Goal: Task Accomplishment & Management: Complete application form

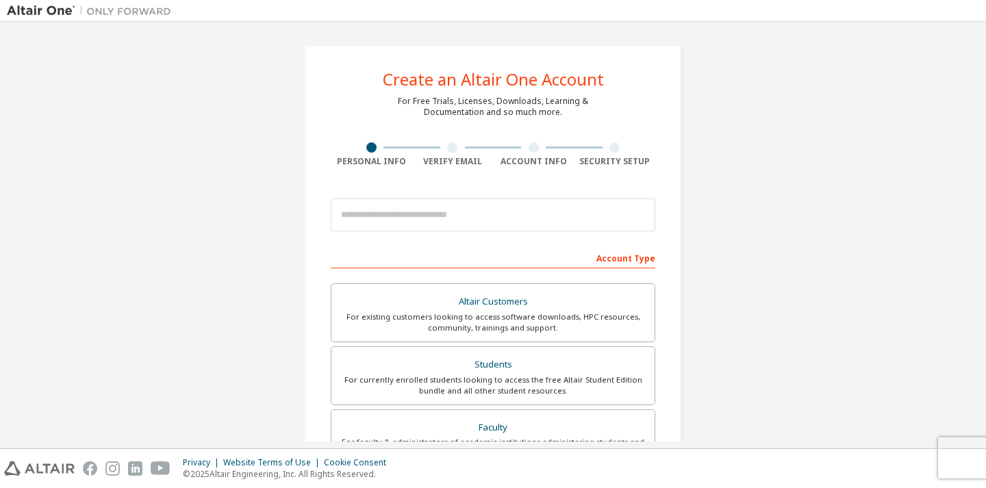
click at [653, 133] on div "Create an Altair One Account For Free Trials, Licenses, Downloads, Learning & D…" at bounding box center [493, 391] width 377 height 692
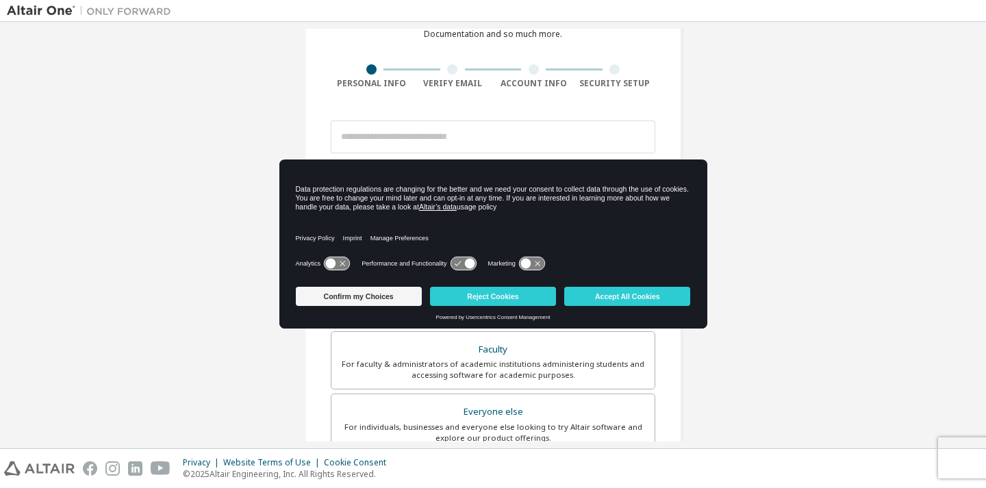
scroll to position [79, 0]
click at [512, 293] on button "Reject Cookies" at bounding box center [493, 296] width 126 height 19
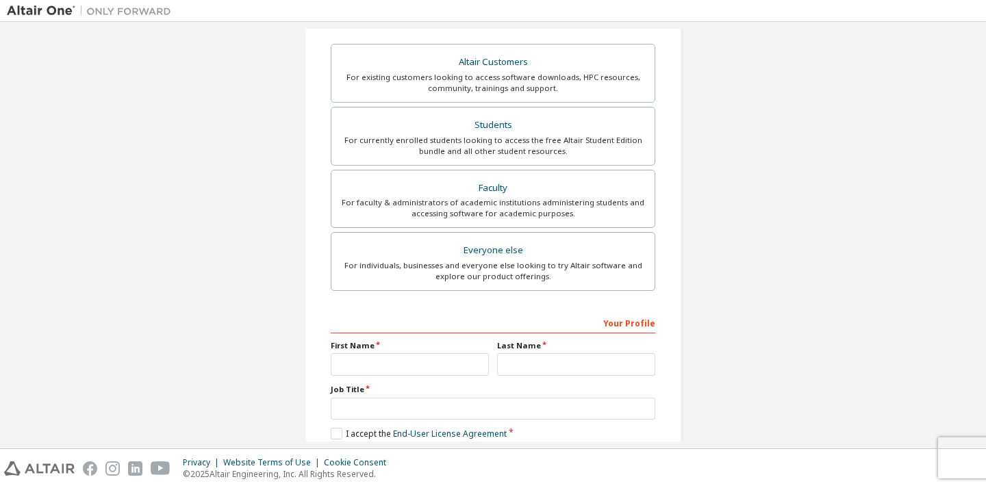
scroll to position [233, 0]
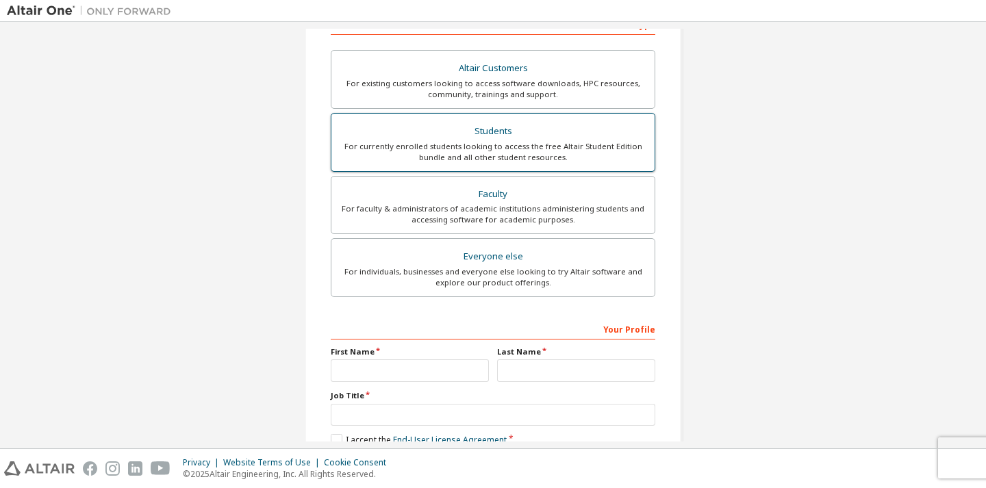
click at [585, 153] on div "For currently enrolled students looking to access the free Altair Student Editi…" at bounding box center [493, 152] width 307 height 22
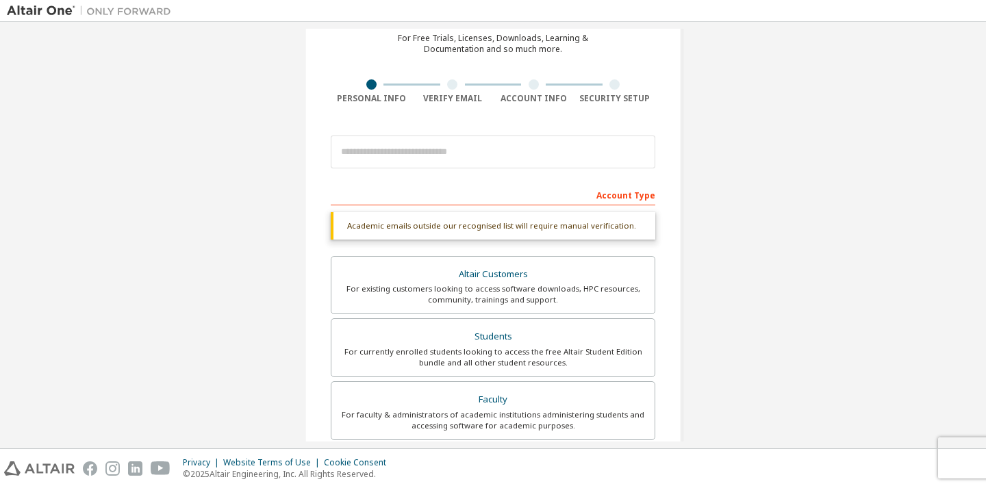
scroll to position [51, 0]
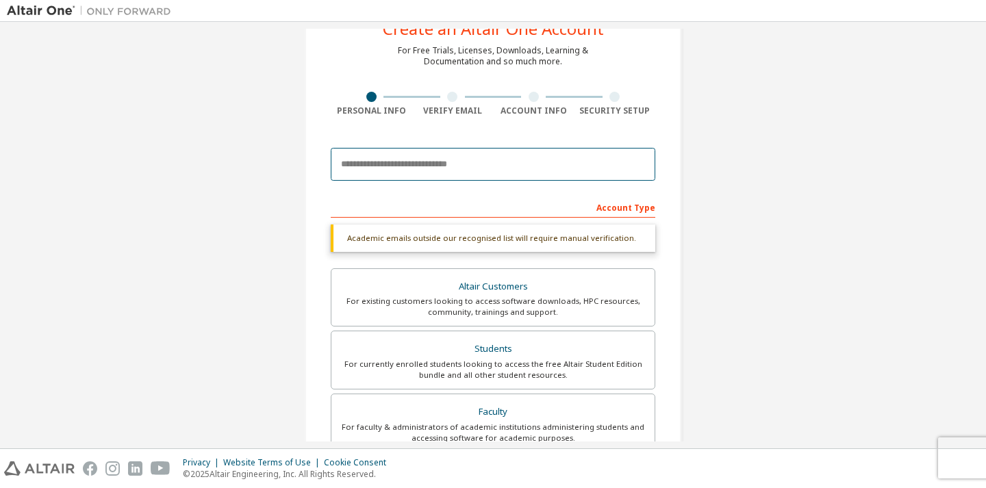
click at [546, 156] on input "email" at bounding box center [493, 164] width 325 height 33
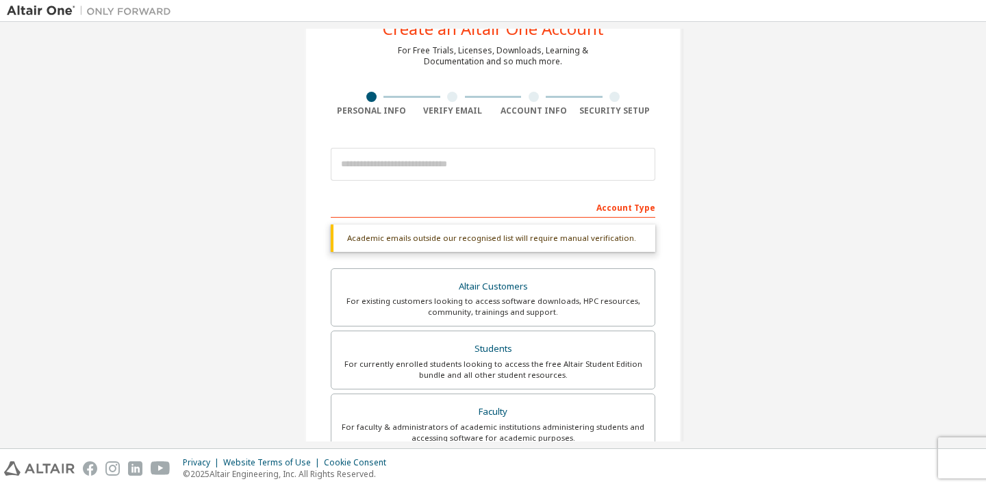
click at [746, 208] on div "Create an Altair One Account For Free Trials, Licenses, Downloads, Learning & D…" at bounding box center [493, 358] width 972 height 761
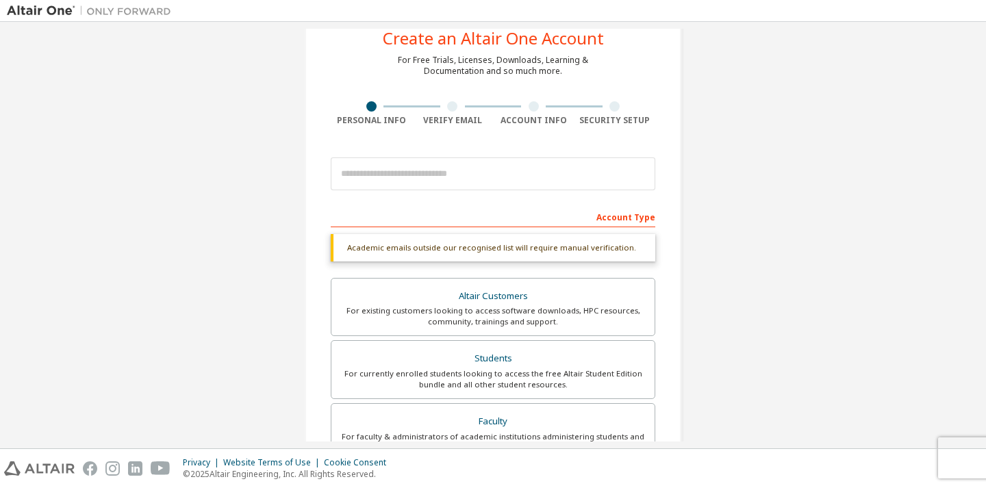
scroll to position [0, 0]
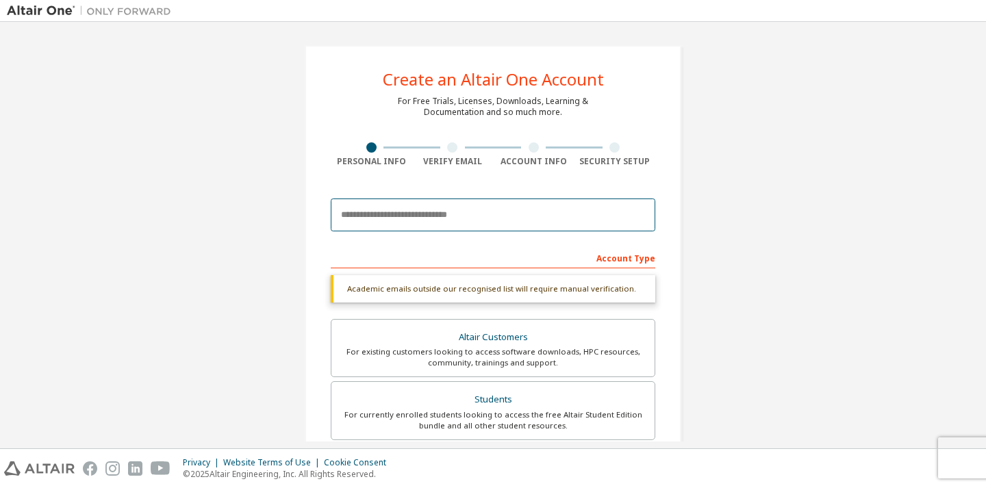
click at [597, 216] on input "email" at bounding box center [493, 215] width 325 height 33
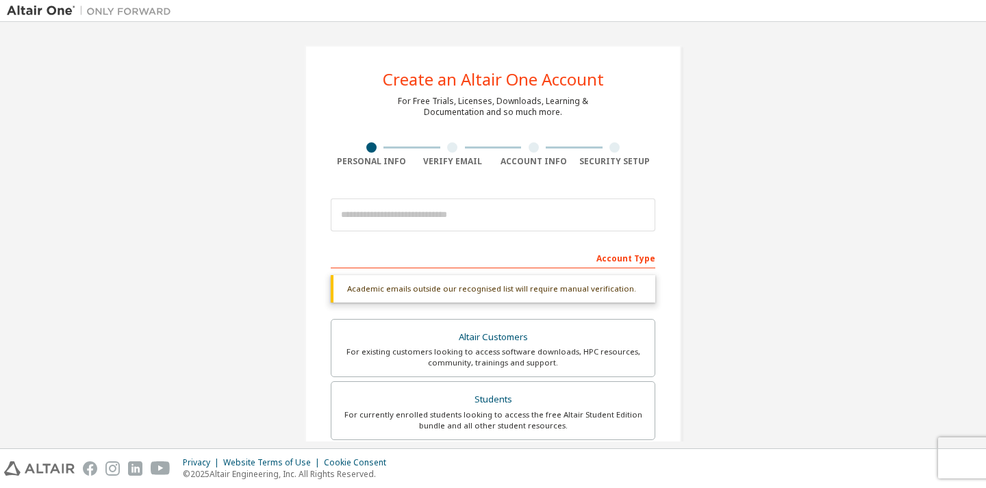
click at [746, 271] on div "Create an Altair One Account For Free Trials, Licenses, Downloads, Learning & D…" at bounding box center [493, 409] width 972 height 761
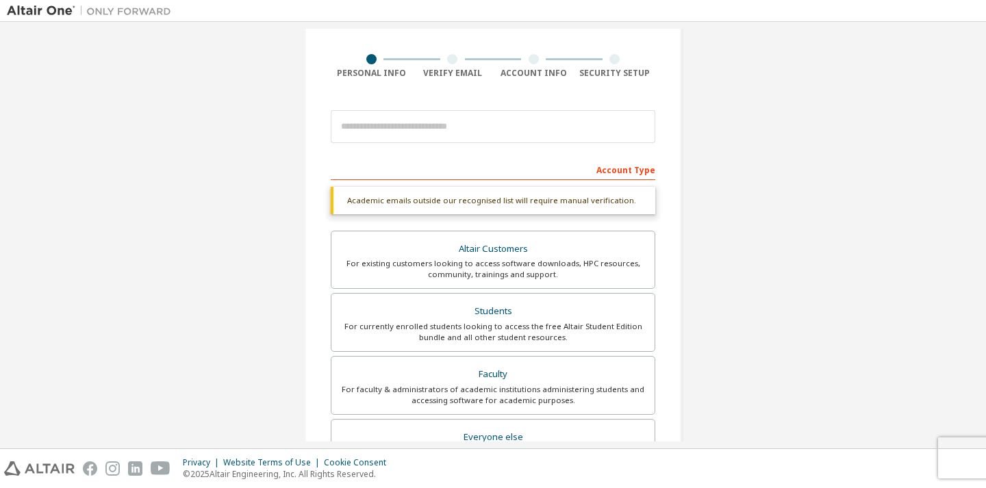
scroll to position [88, 0]
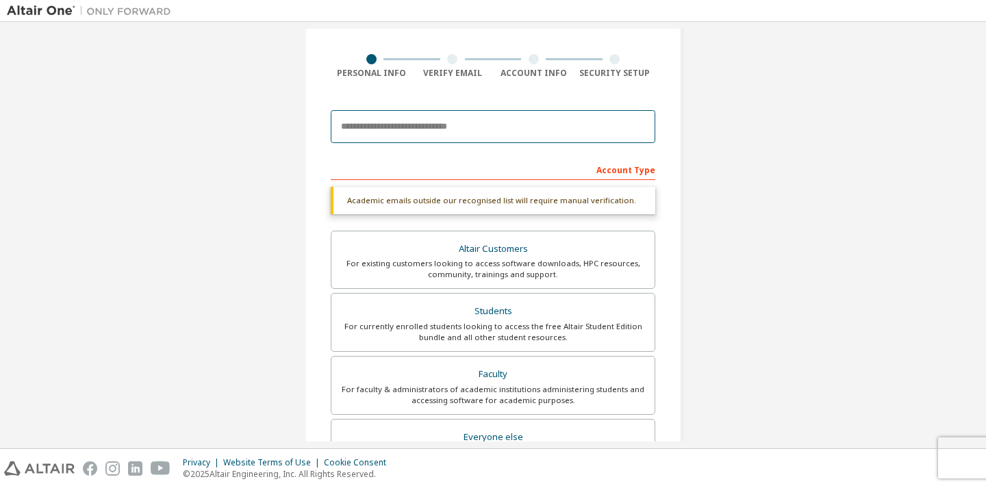
click at [503, 127] on input "email" at bounding box center [493, 126] width 325 height 33
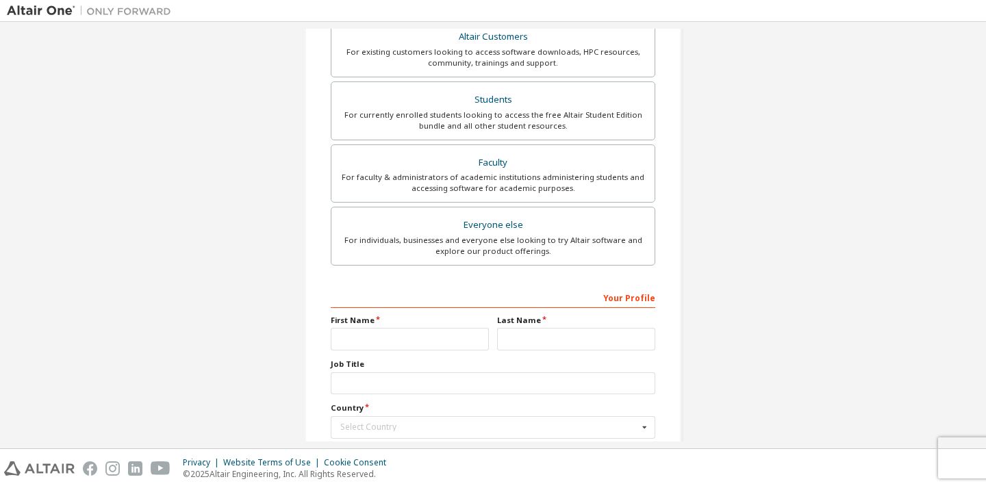
scroll to position [357, 0]
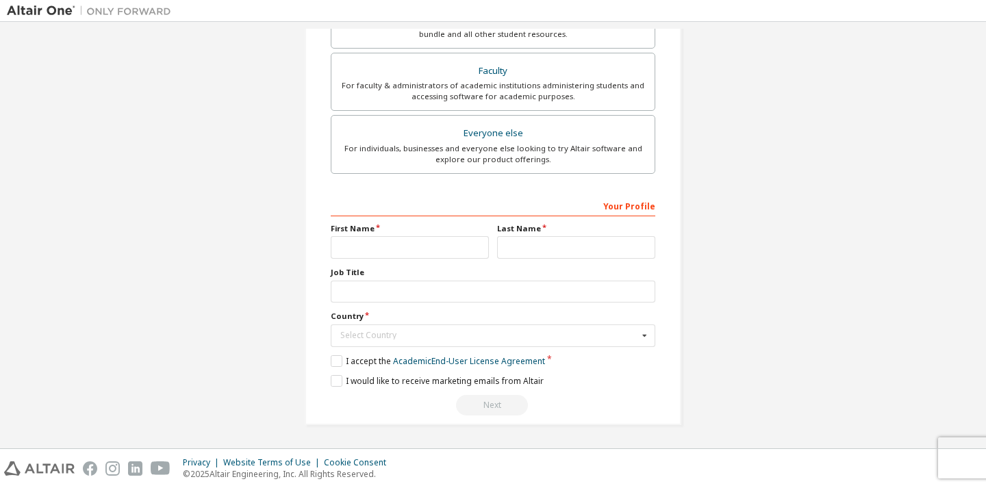
type input "**********"
click at [459, 244] on input "text" at bounding box center [410, 247] width 158 height 23
type input "*"
type input "********"
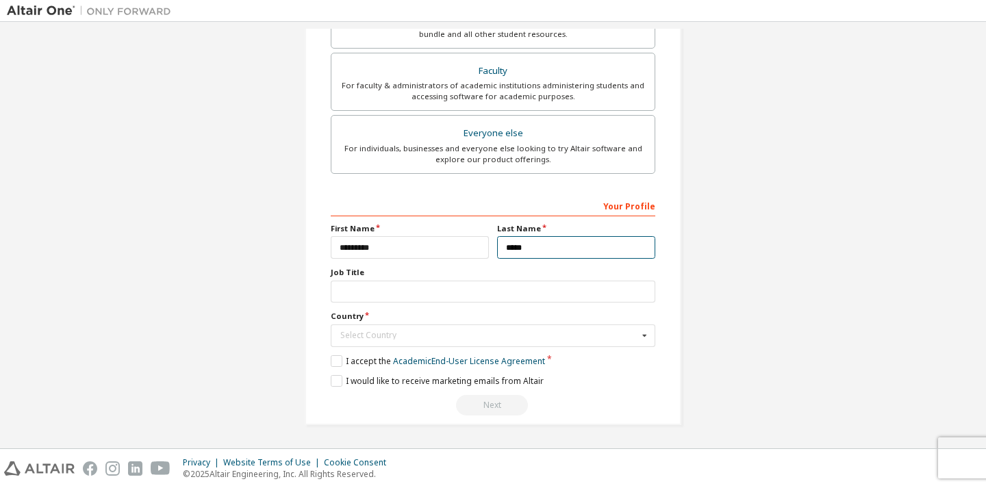
type input "*****"
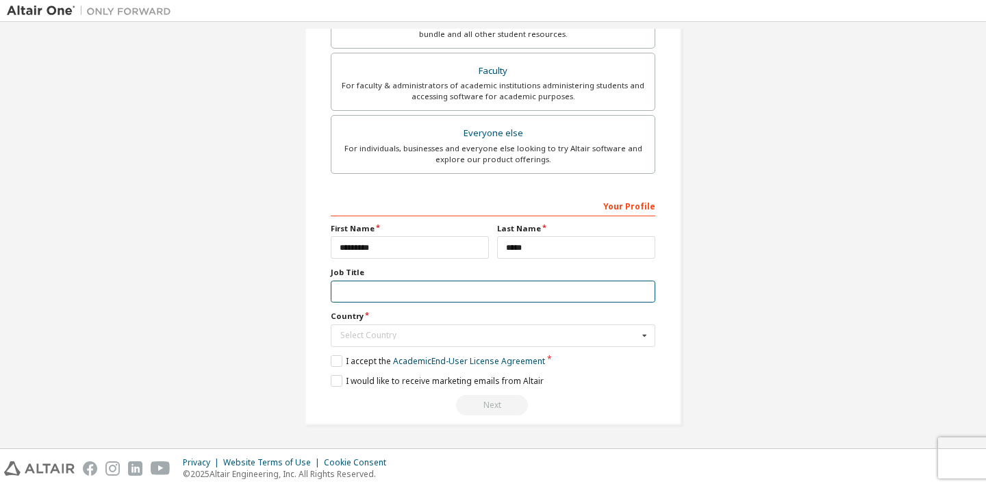
click at [621, 287] on input "text" at bounding box center [493, 292] width 325 height 23
type input "*******"
click at [592, 338] on div "Select Country" at bounding box center [489, 335] width 298 height 8
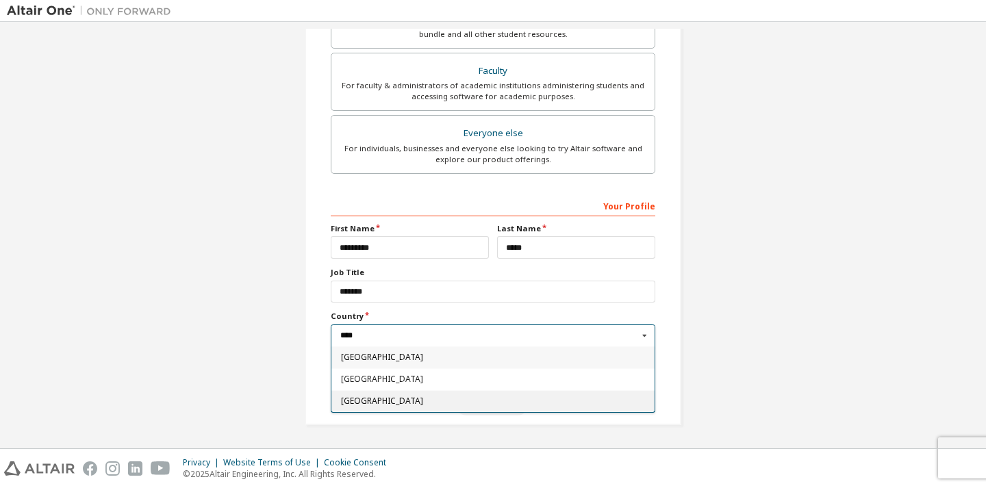
type input "****"
click at [516, 404] on span "[GEOGRAPHIC_DATA]" at bounding box center [493, 401] width 305 height 8
type input "***"
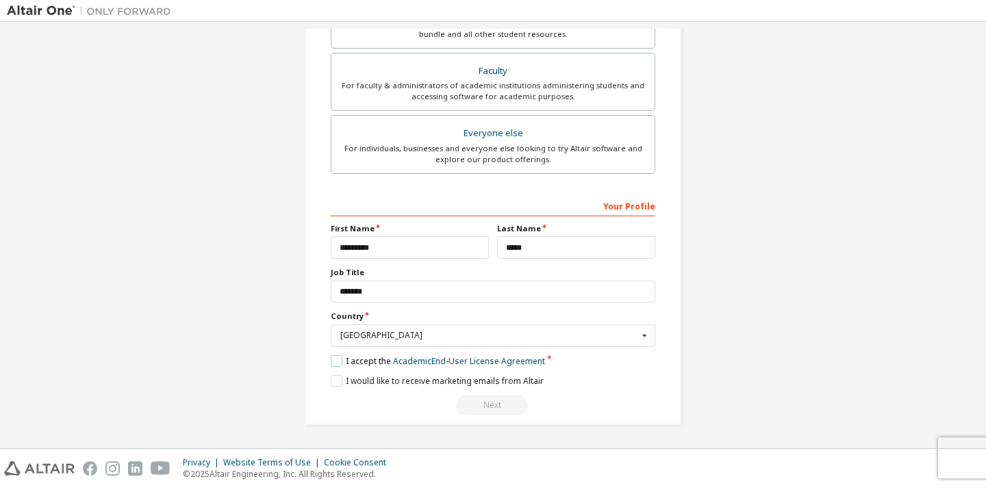
click at [335, 362] on label "I accept the Academic End-User License Agreement" at bounding box center [438, 361] width 214 height 12
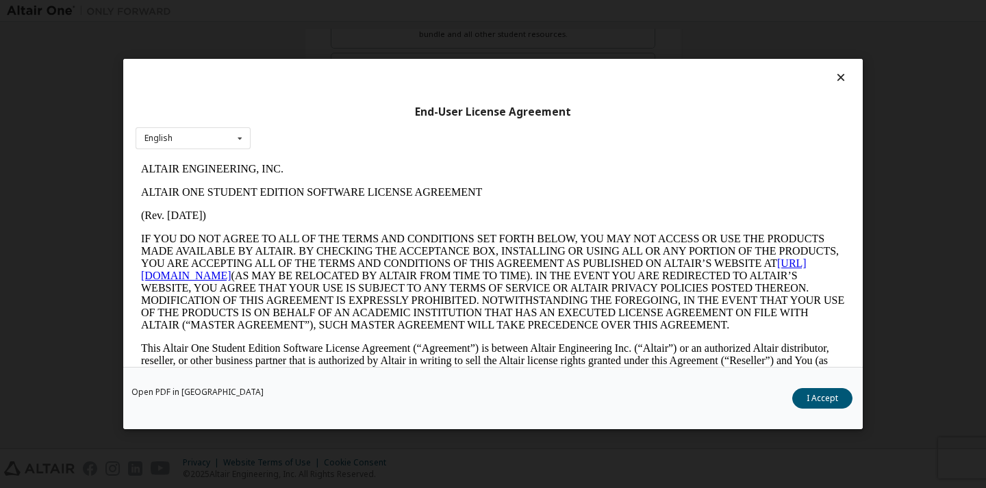
scroll to position [0, 0]
click at [817, 396] on button "I Accept" at bounding box center [822, 398] width 60 height 21
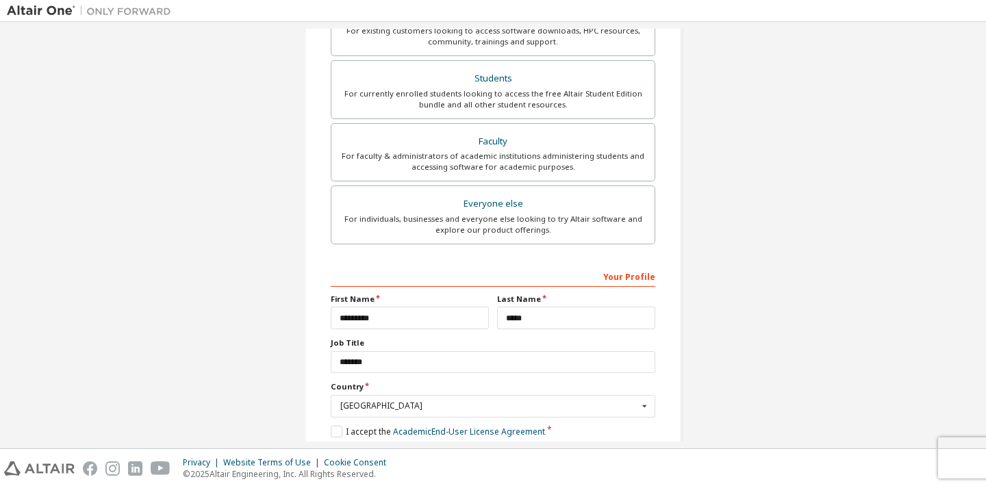
scroll to position [357, 0]
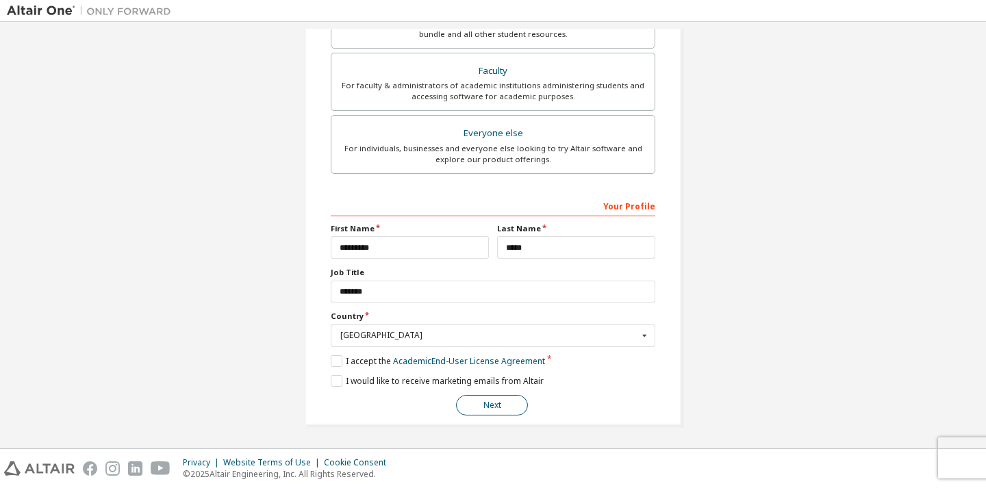
click at [510, 403] on button "Next" at bounding box center [492, 405] width 72 height 21
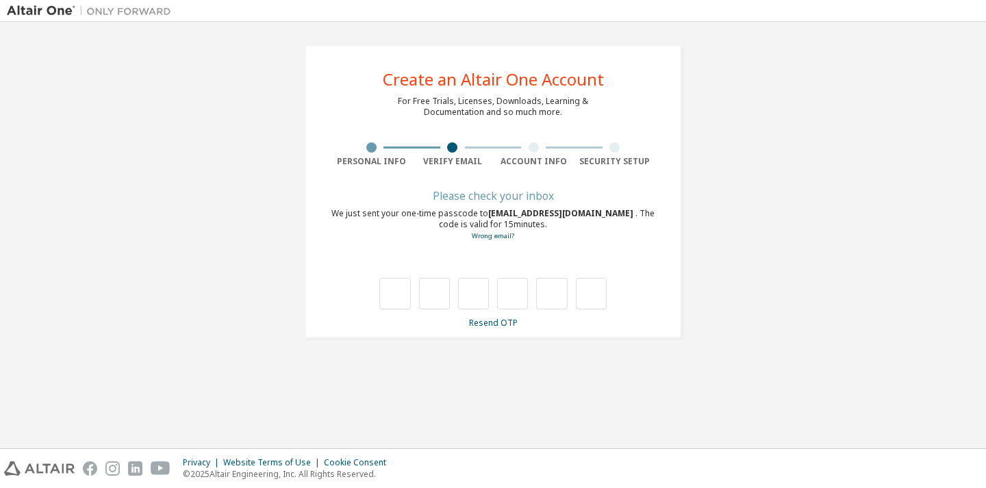
type input "*"
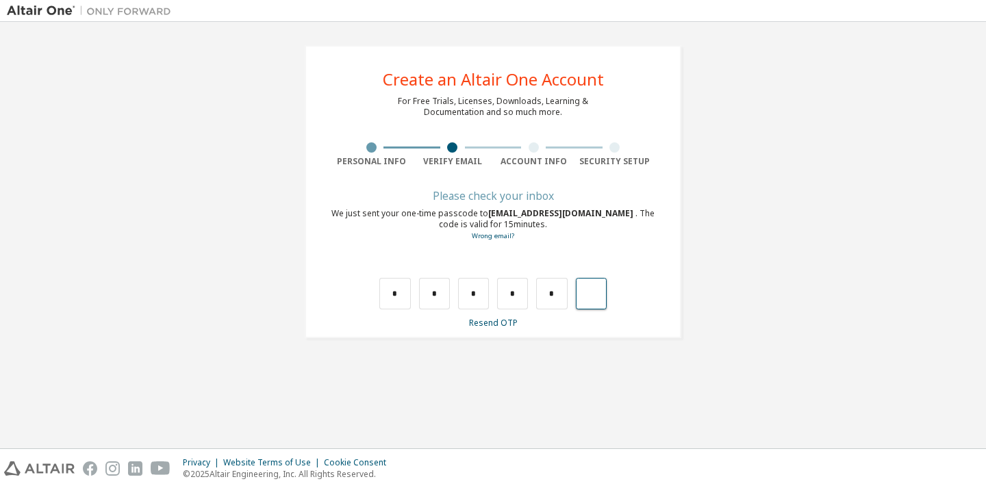
type input "*"
